Goal: Find specific page/section: Find specific page/section

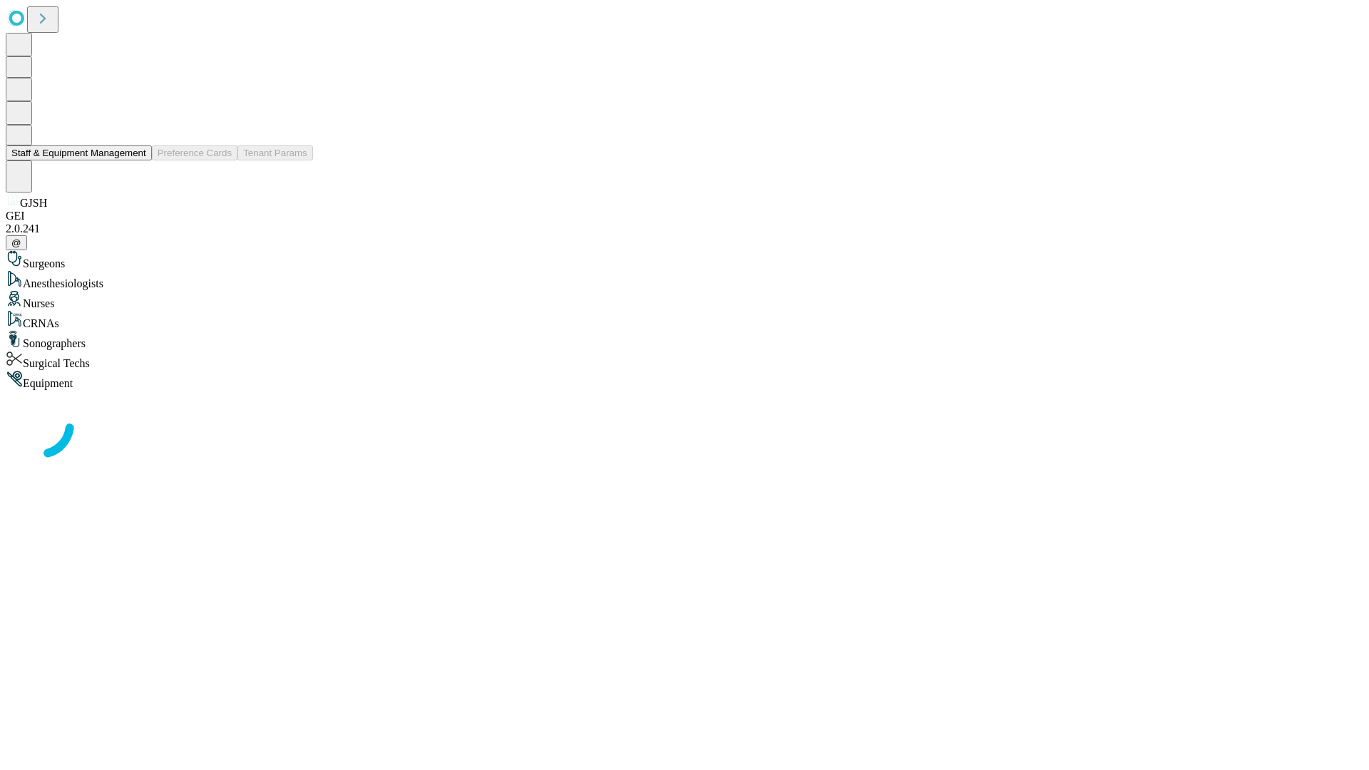
click at [136, 160] on button "Staff & Equipment Management" at bounding box center [79, 152] width 146 height 15
